Goal: Task Accomplishment & Management: Use online tool/utility

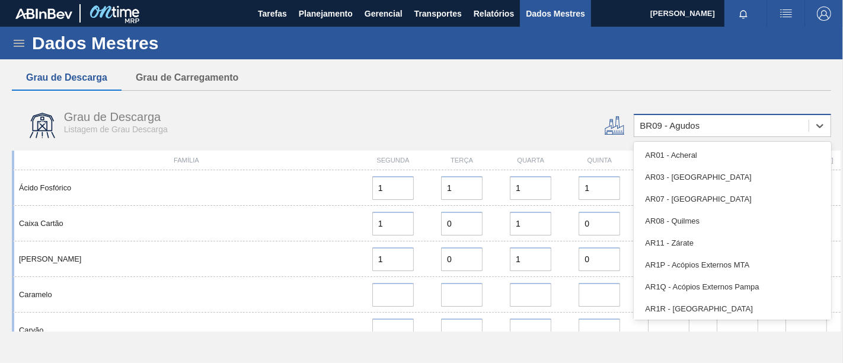
click at [737, 135] on div "BR09 - Agudos" at bounding box center [733, 125] width 198 height 23
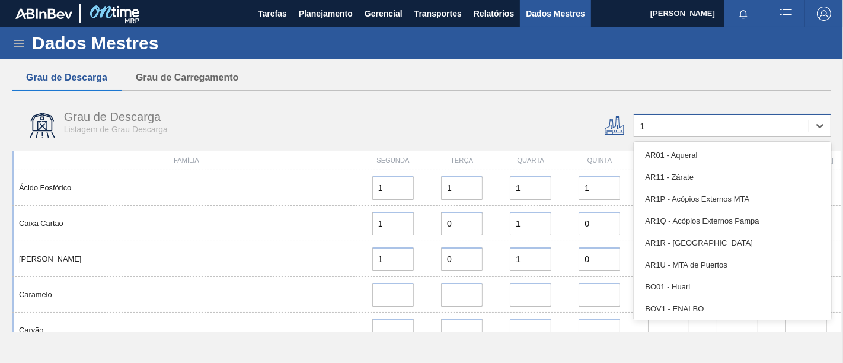
type input "18"
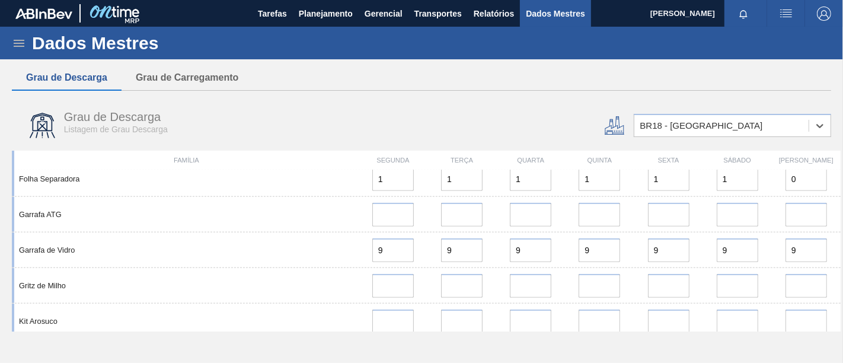
scroll to position [1010, 0]
